Goal: Find specific page/section: Find specific page/section

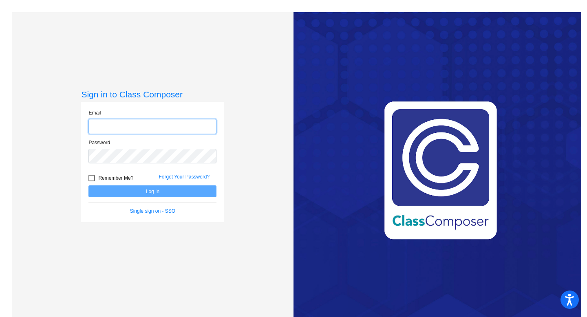
type input "[EMAIL_ADDRESS][DOMAIN_NAME]"
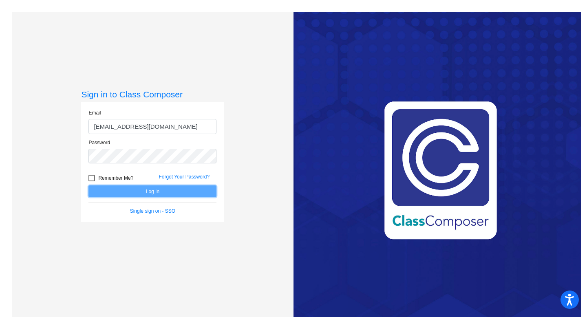
click at [103, 190] on button "Log In" at bounding box center [152, 192] width 128 height 12
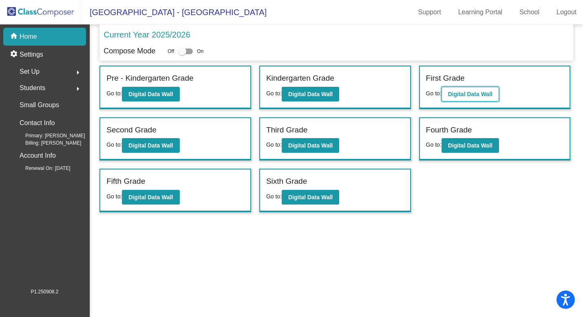
click at [479, 94] on b "Digital Data Wall" at bounding box center [470, 94] width 44 height 7
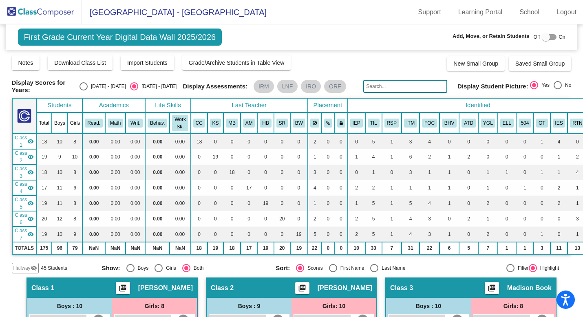
click at [378, 91] on input "text" at bounding box center [405, 86] width 84 height 13
type input "[PERSON_NAME]"
drag, startPoint x: 387, startPoint y: 85, endPoint x: 360, endPoint y: 84, distance: 27.3
click at [360, 84] on div "Display Scores for Years: [DATE] - [DATE] [DATE] - [DATE] Display Assessments: …" at bounding box center [292, 86] width 560 height 15
type input "s"
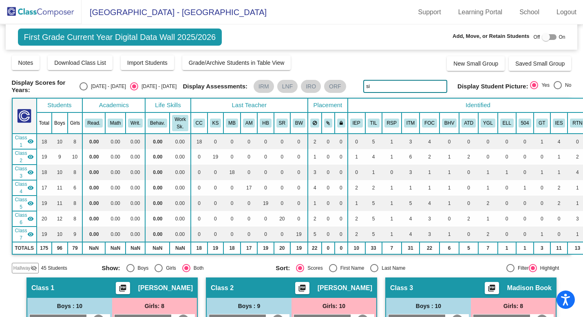
type input "s"
